Goal: Information Seeking & Learning: Find specific fact

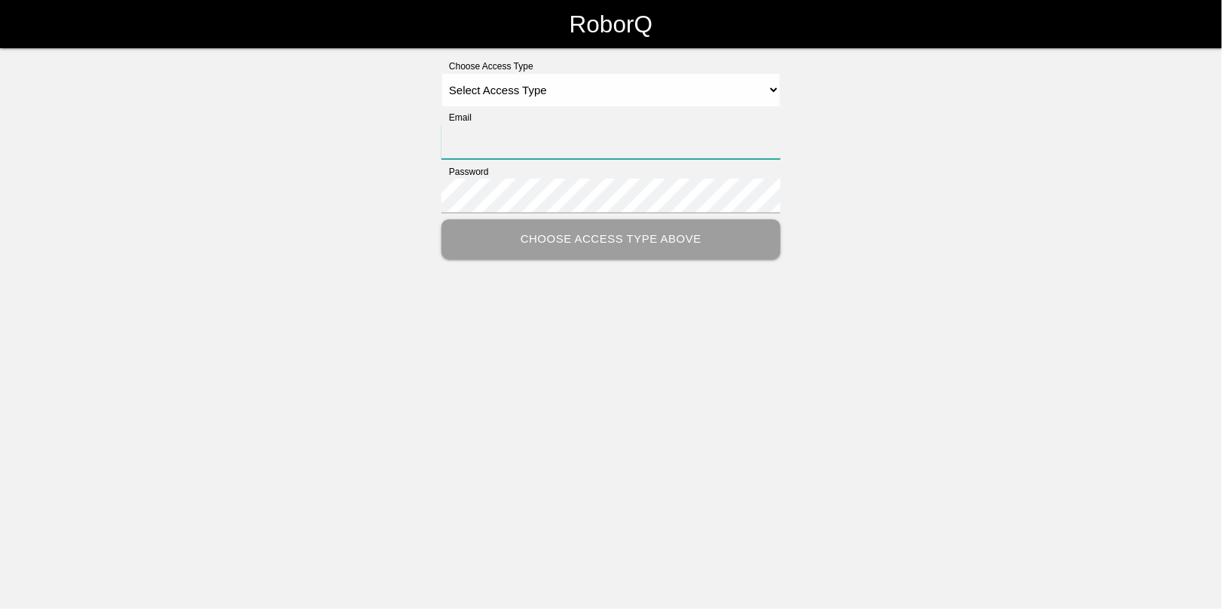
type input "[EMAIL_ADDRESS][DOMAIN_NAME]"
click at [484, 81] on select "Select Access Type Admin Customer Supervisor Worker" at bounding box center [611, 90] width 339 height 34
select select "Admin"
click at [442, 73] on select "Select Access Type Admin Customer Supervisor Worker" at bounding box center [611, 90] width 339 height 34
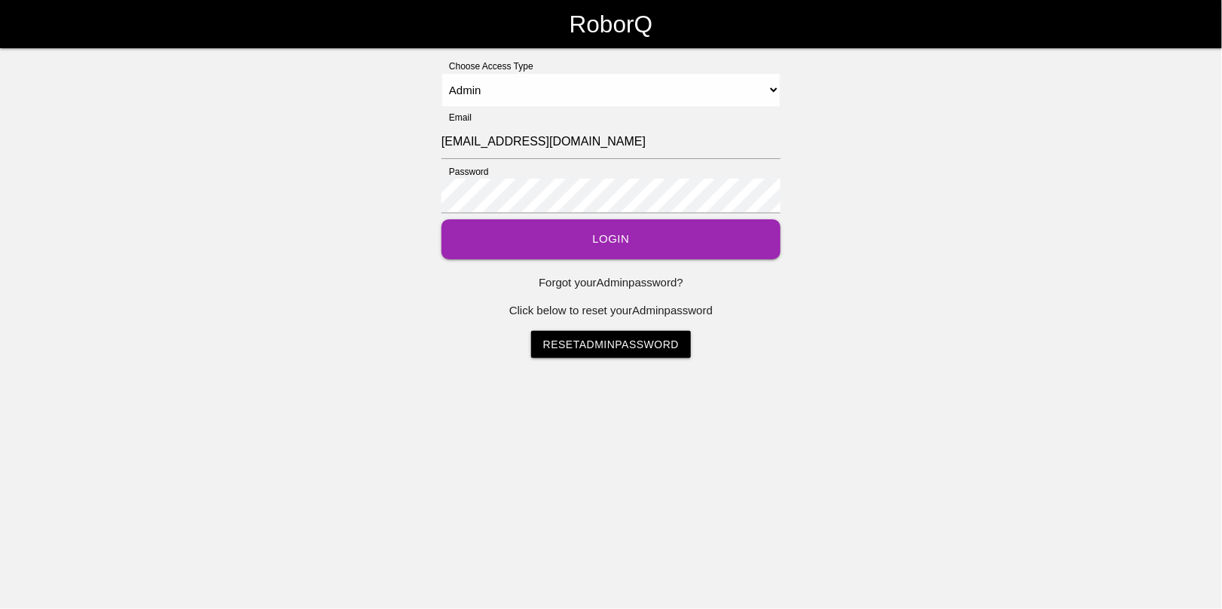
click at [618, 243] on button "Login" at bounding box center [611, 239] width 339 height 40
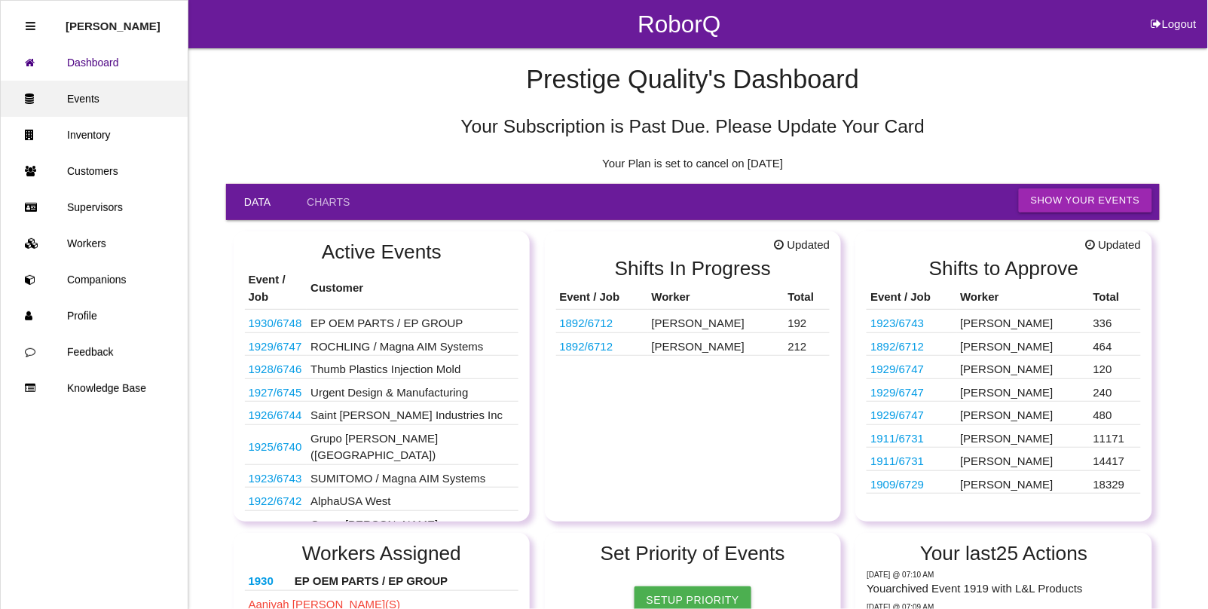
click at [84, 100] on link "Events" at bounding box center [94, 99] width 187 height 36
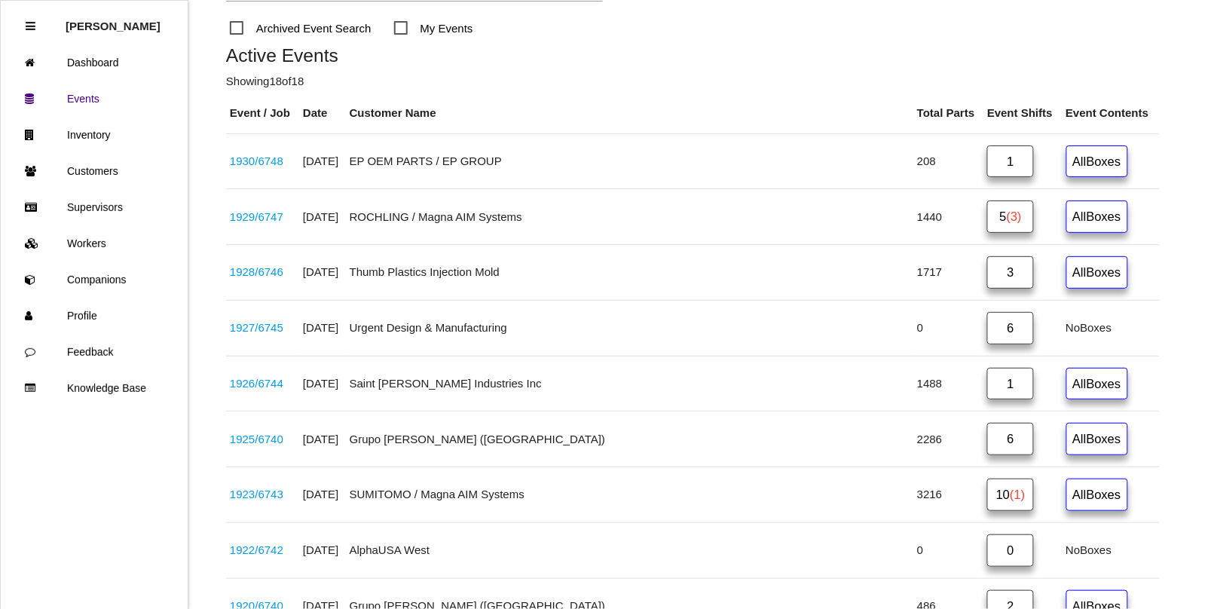
scroll to position [283, 0]
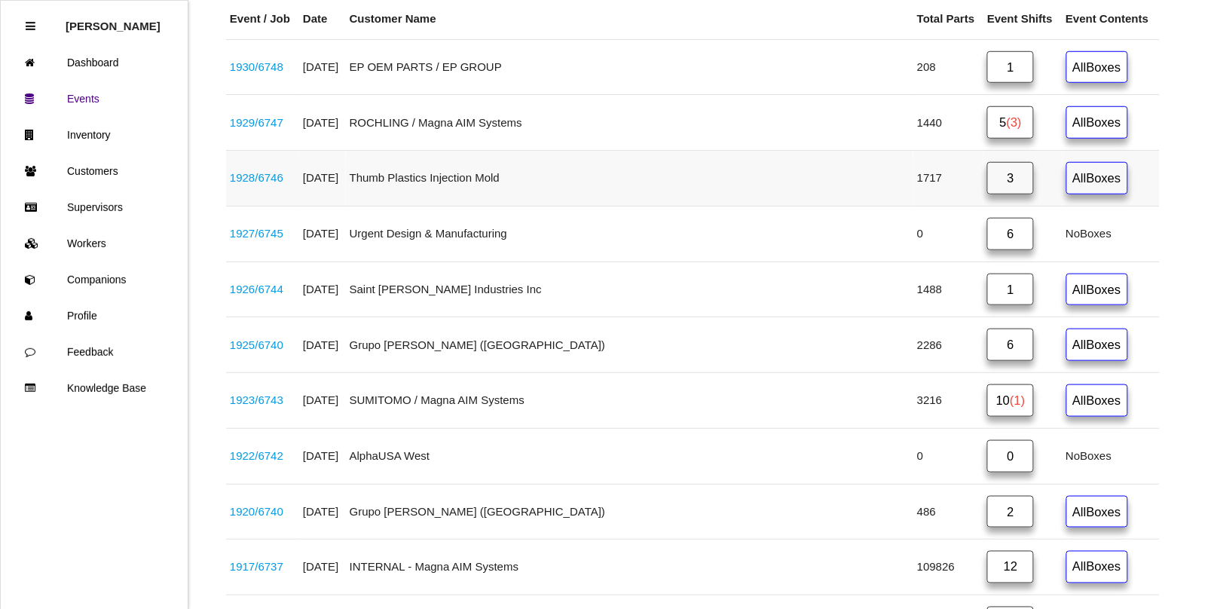
click at [271, 179] on link "1928 / 6746" at bounding box center [257, 177] width 54 height 13
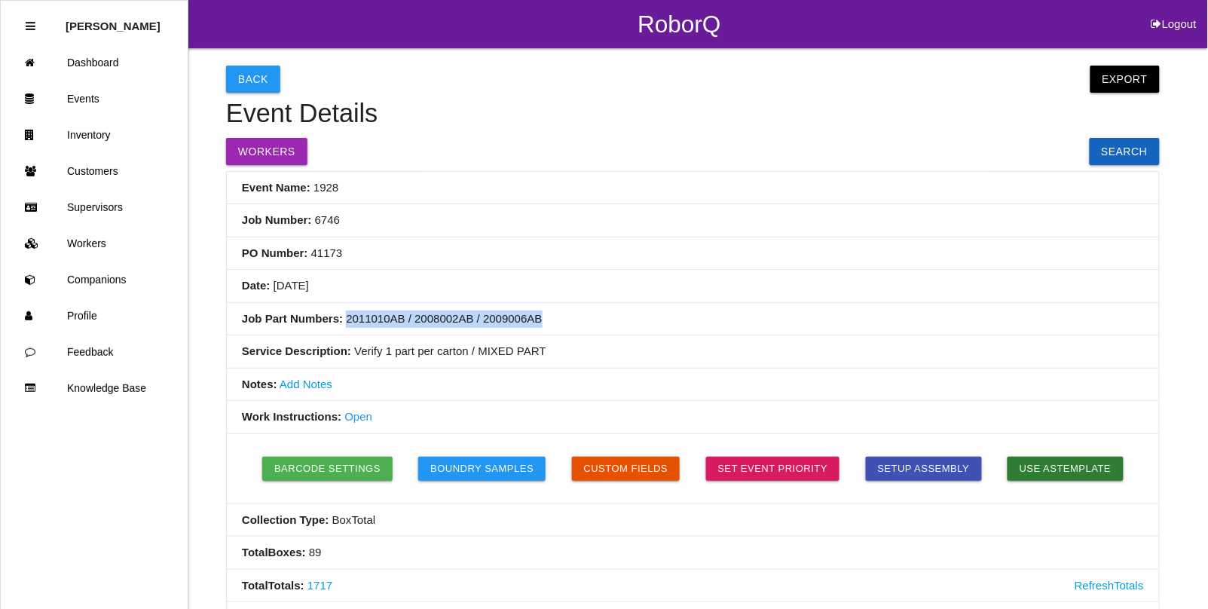
drag, startPoint x: 532, startPoint y: 320, endPoint x: 345, endPoint y: 317, distance: 186.9
click at [345, 317] on li "Job Part Numbers: 2011010AB / 2008002AB / 2009006AB" at bounding box center [693, 319] width 932 height 33
copy li "2011010AB / 2008002AB / 2009006AB"
click at [80, 96] on link "Events" at bounding box center [94, 99] width 187 height 36
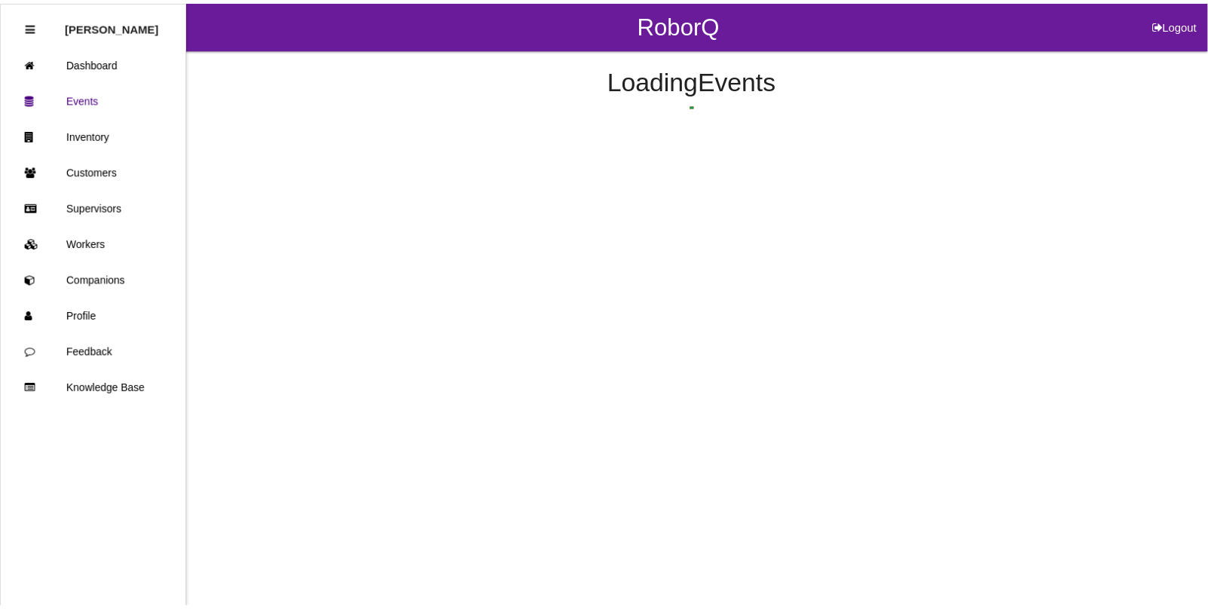
scroll to position [118, 0]
